Goal: Task Accomplishment & Management: Manage account settings

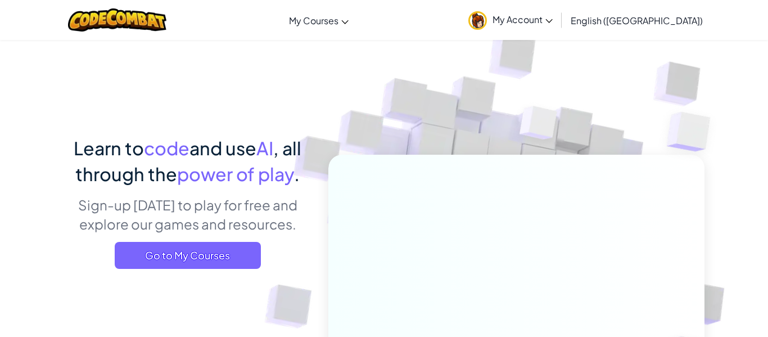
click at [487, 24] on img at bounding box center [478, 20] width 19 height 19
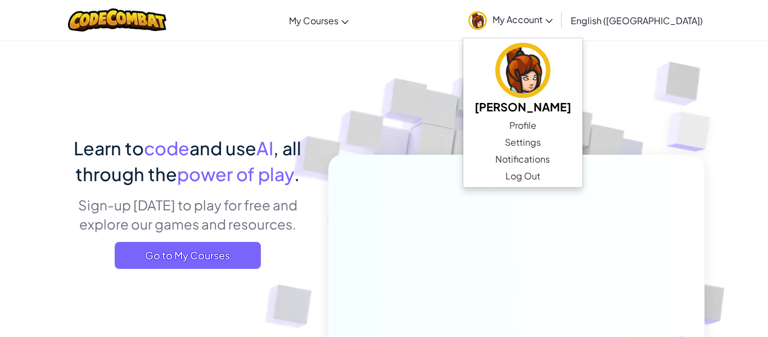
click at [454, 86] on img at bounding box center [509, 247] width 625 height 625
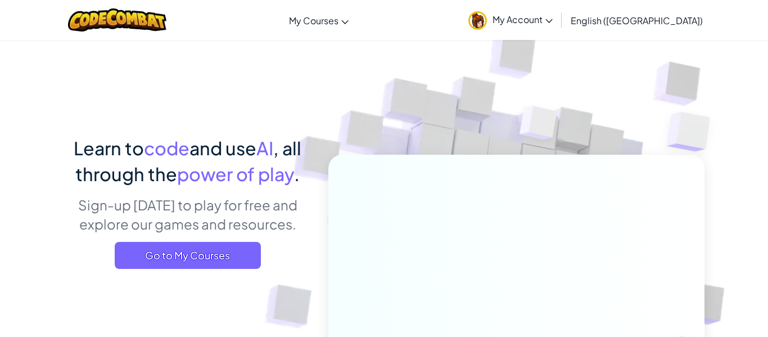
click at [559, 28] on link "My Account" at bounding box center [511, 19] width 96 height 35
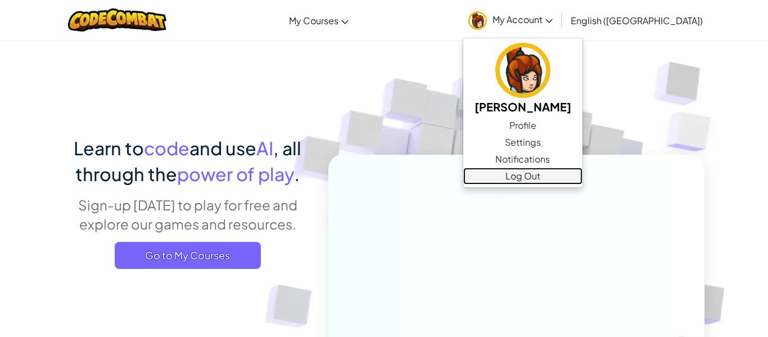
click at [583, 177] on link "Log Out" at bounding box center [523, 176] width 119 height 17
